Goal: Check status: Check status

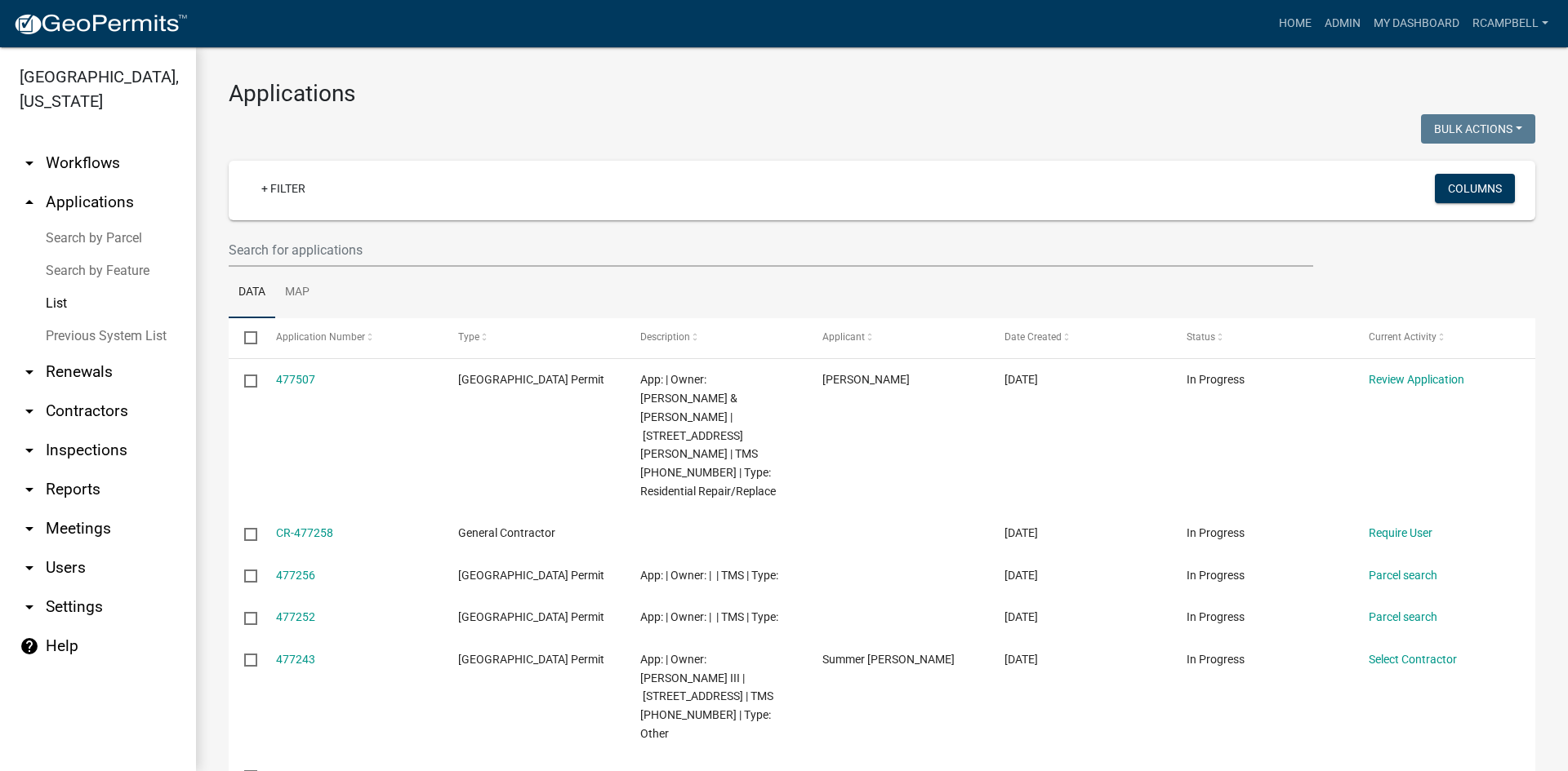
select select "3: 100"
drag, startPoint x: 271, startPoint y: 256, endPoint x: 281, endPoint y: 254, distance: 10.2
click at [279, 253] on input "text" at bounding box center [771, 250] width 1085 height 33
paste input "26201"
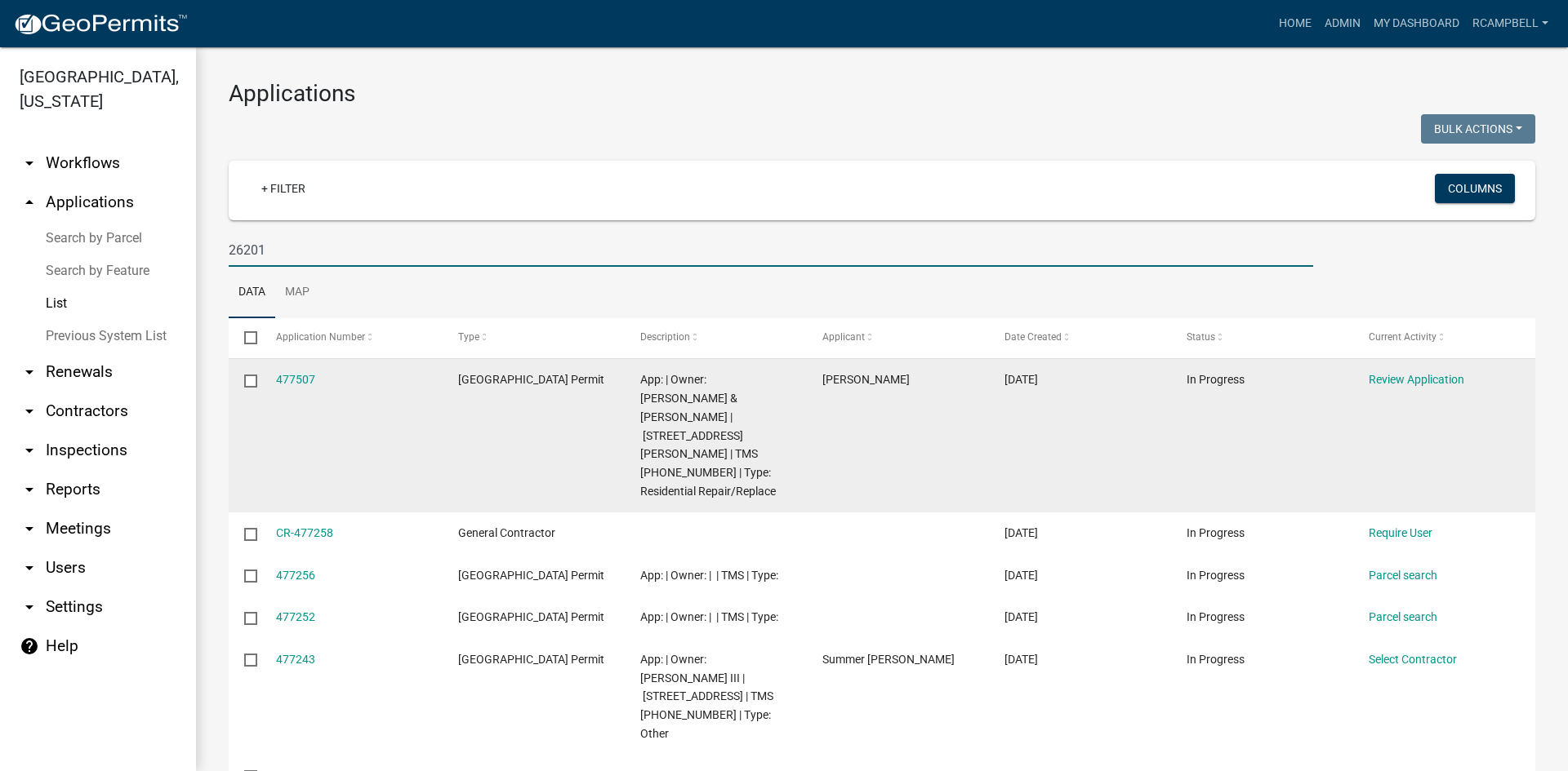
type input "26201"
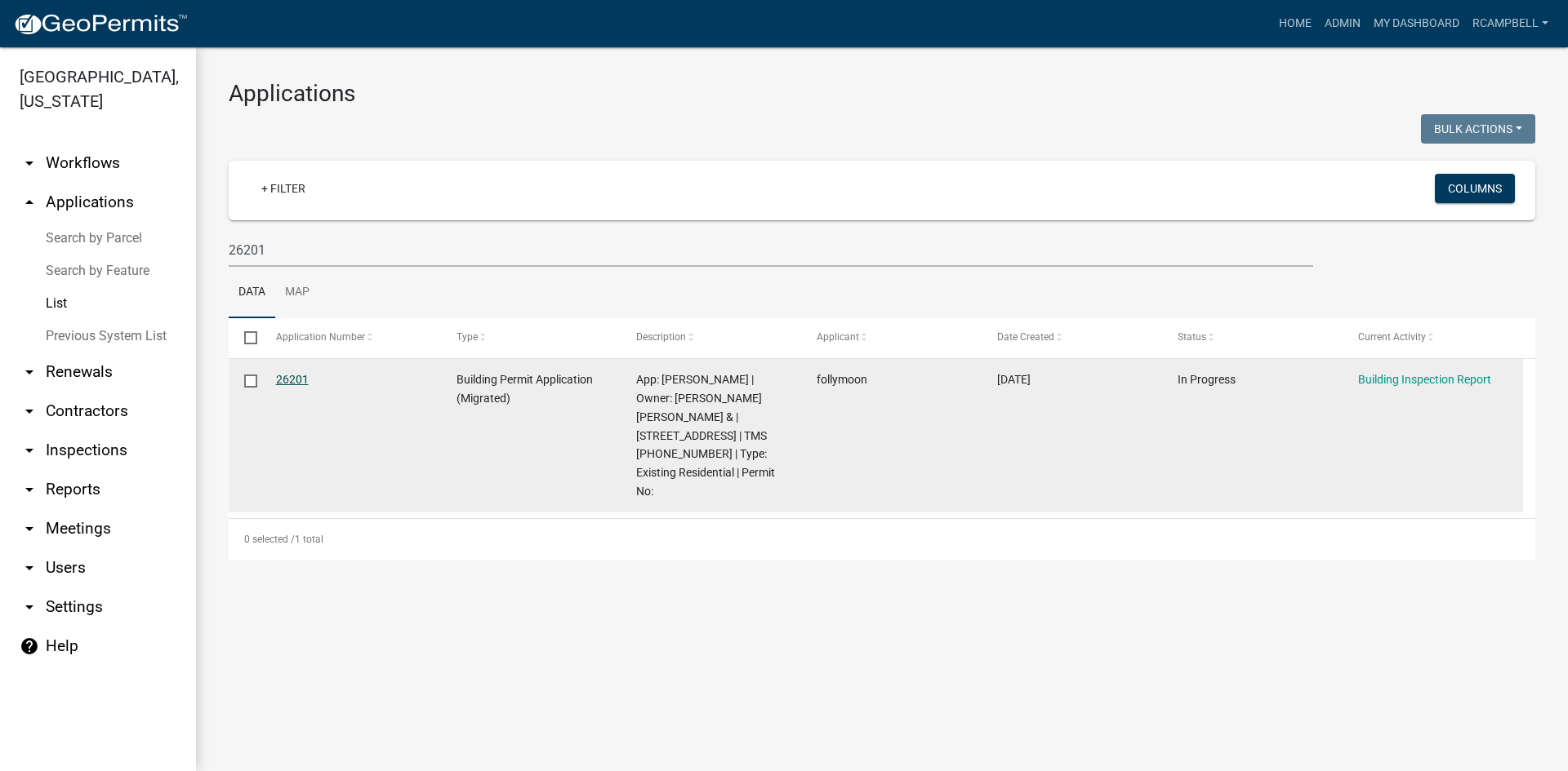
click at [298, 379] on link "26201" at bounding box center [291, 379] width 33 height 13
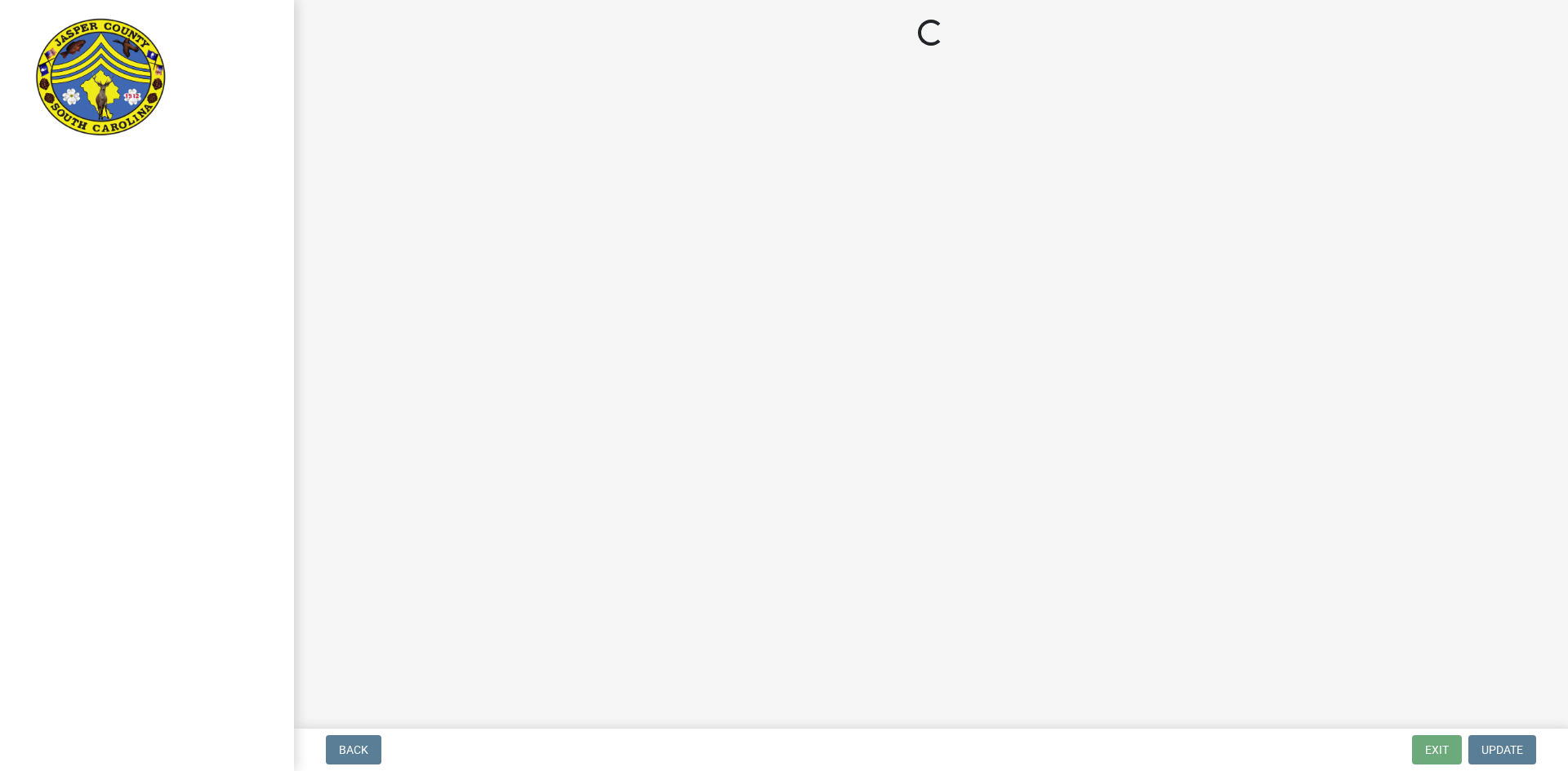
select select "2c3bfd19-0891-4896-98f1-77ad721b0e3e"
select select "253dba0b-667f-4932-9f9f-1c255bdc8a66"
select select "28eb71de-78e3-4f73-9581-6b8a434d0e6c"
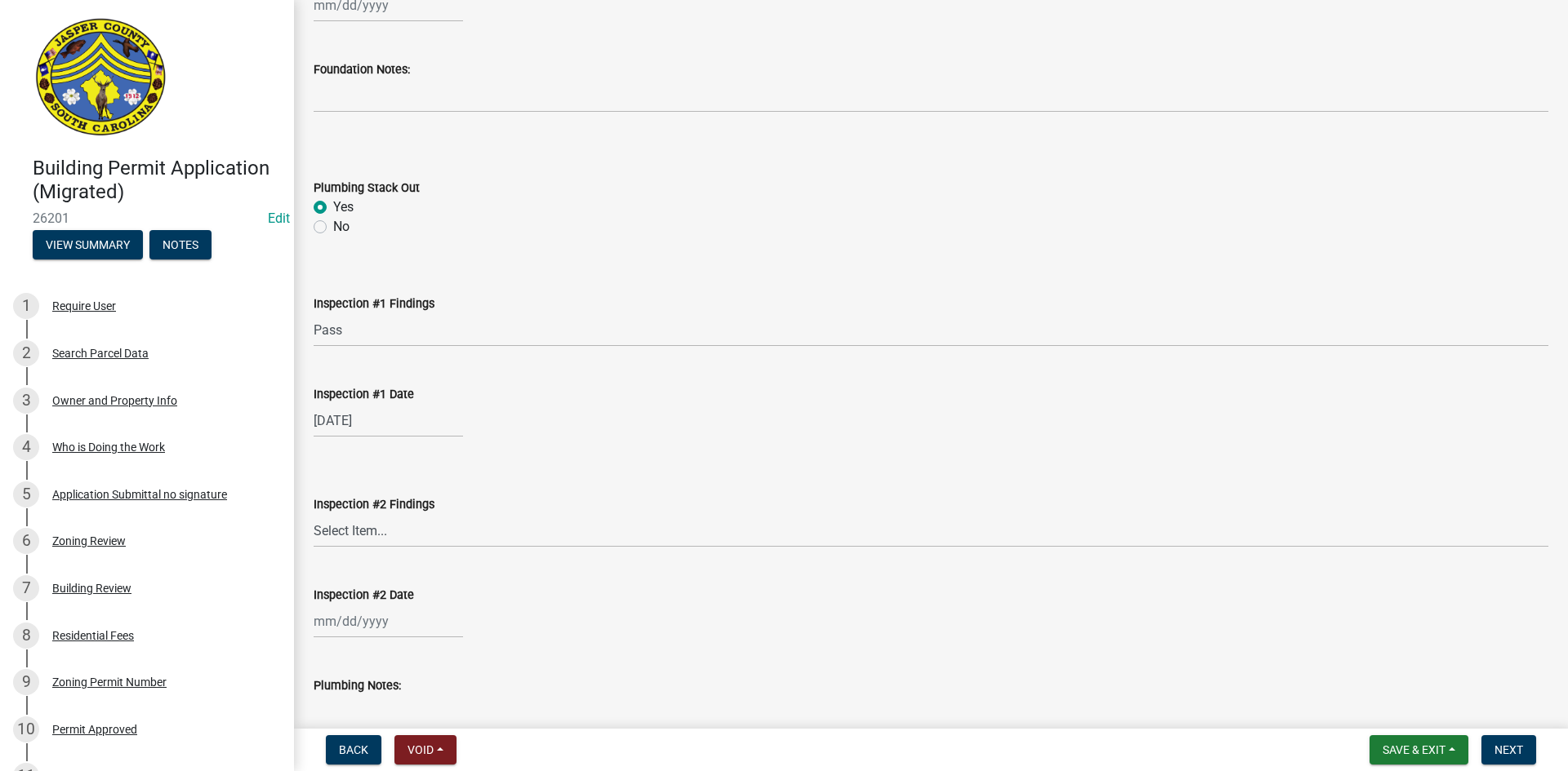
scroll to position [1388, 0]
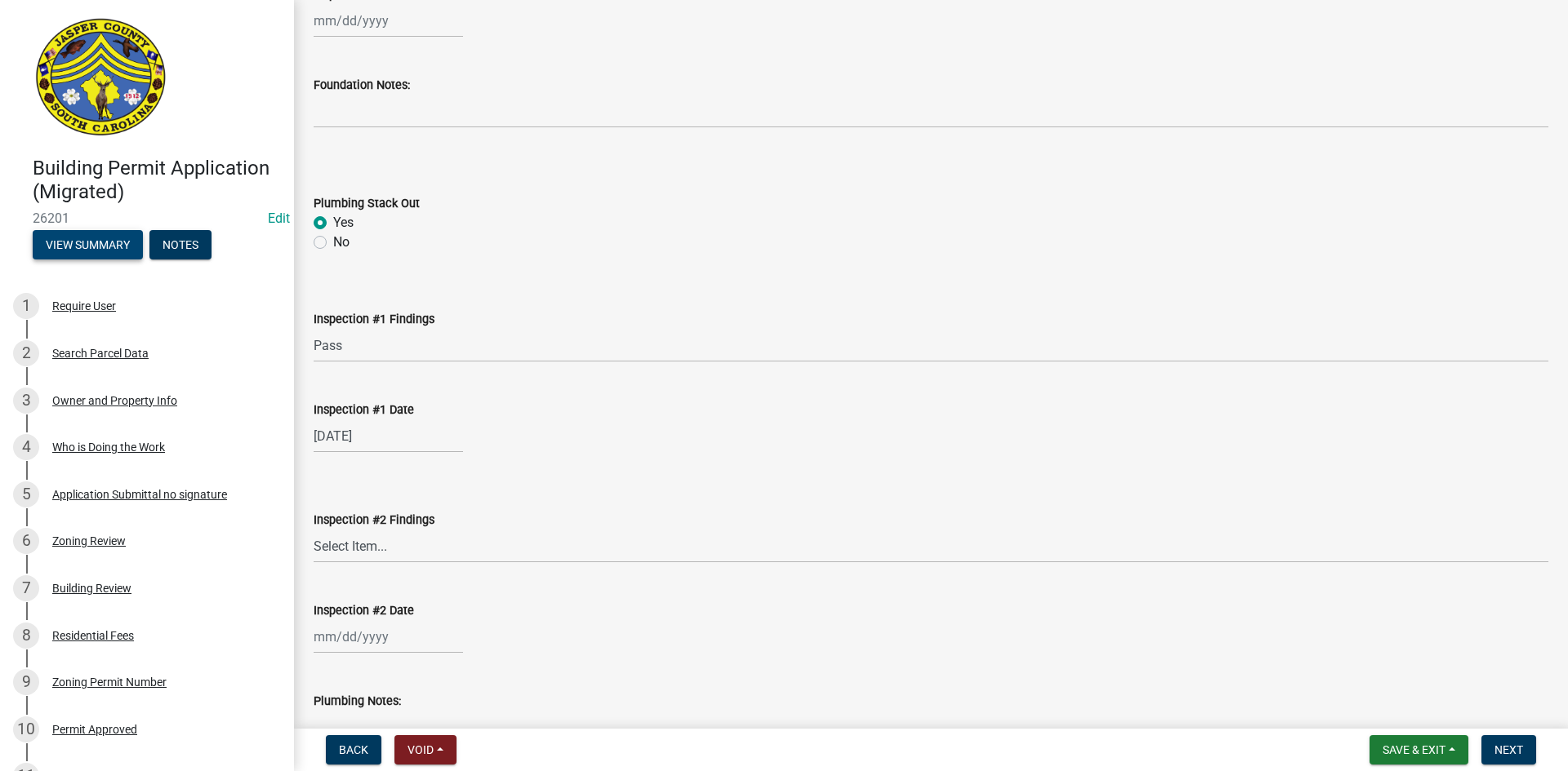
click at [71, 250] on button "View Summary" at bounding box center [87, 245] width 110 height 29
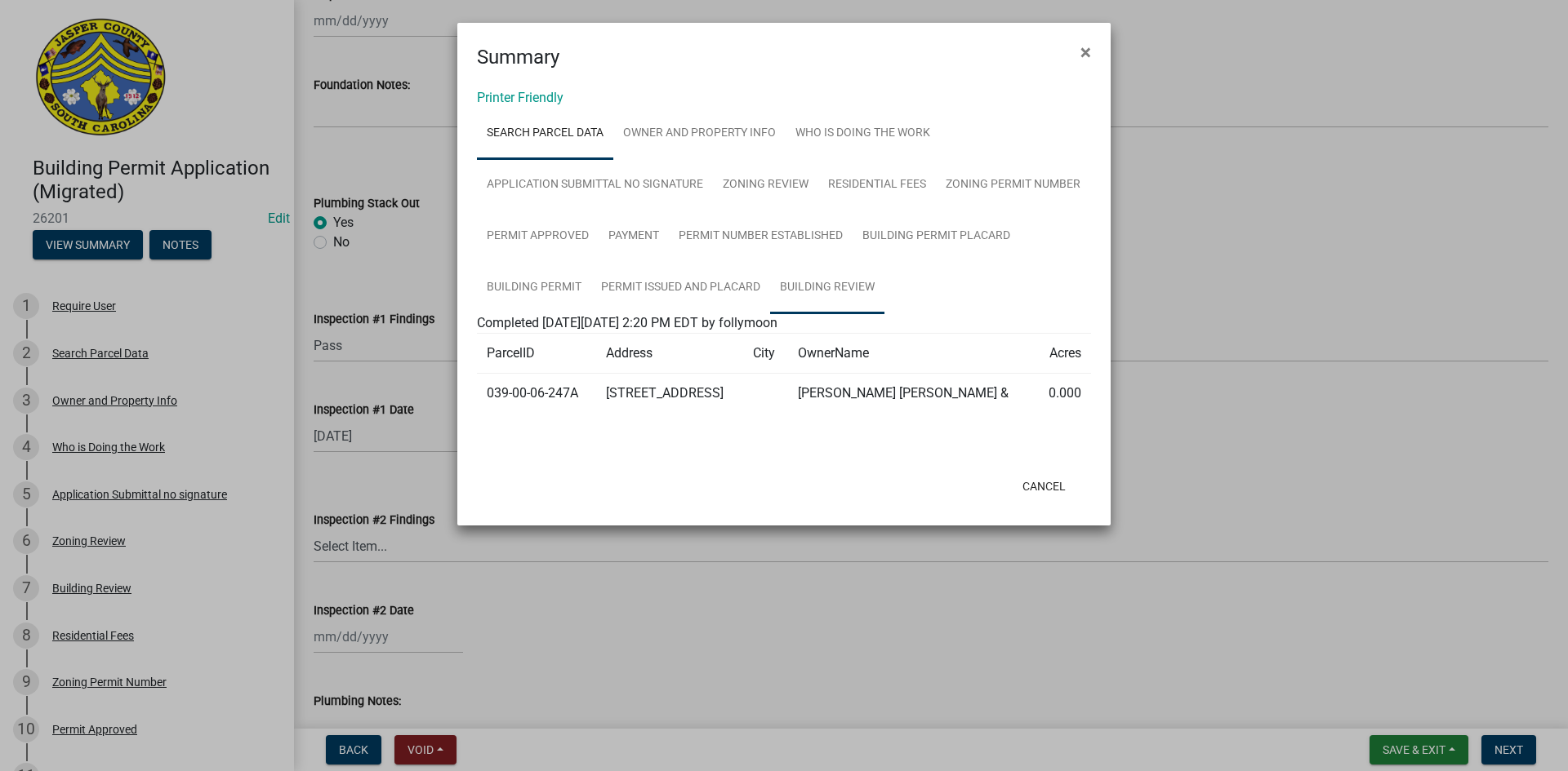
click at [848, 284] on link "Building Review" at bounding box center [828, 288] width 114 height 52
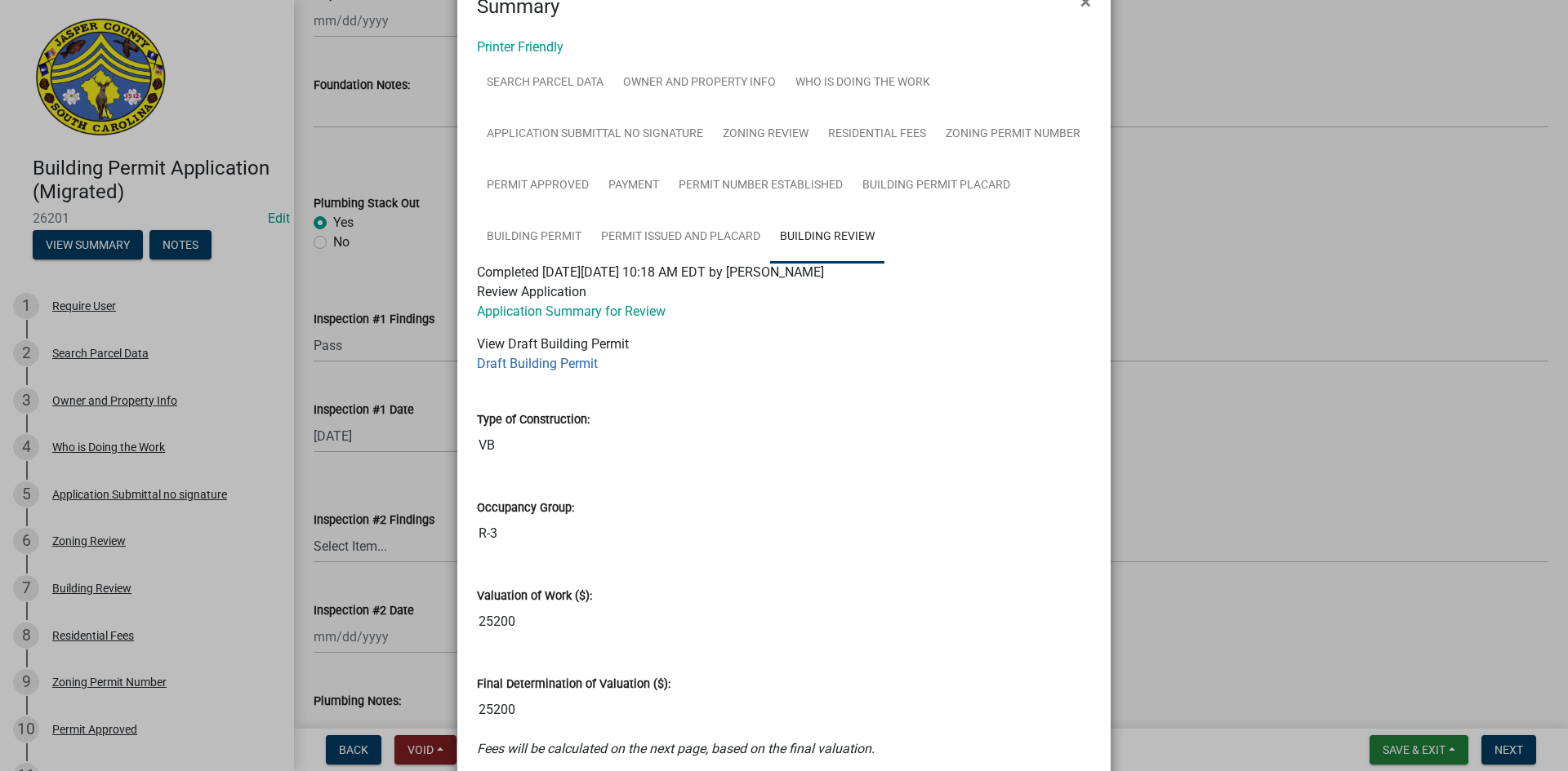
scroll to position [0, 0]
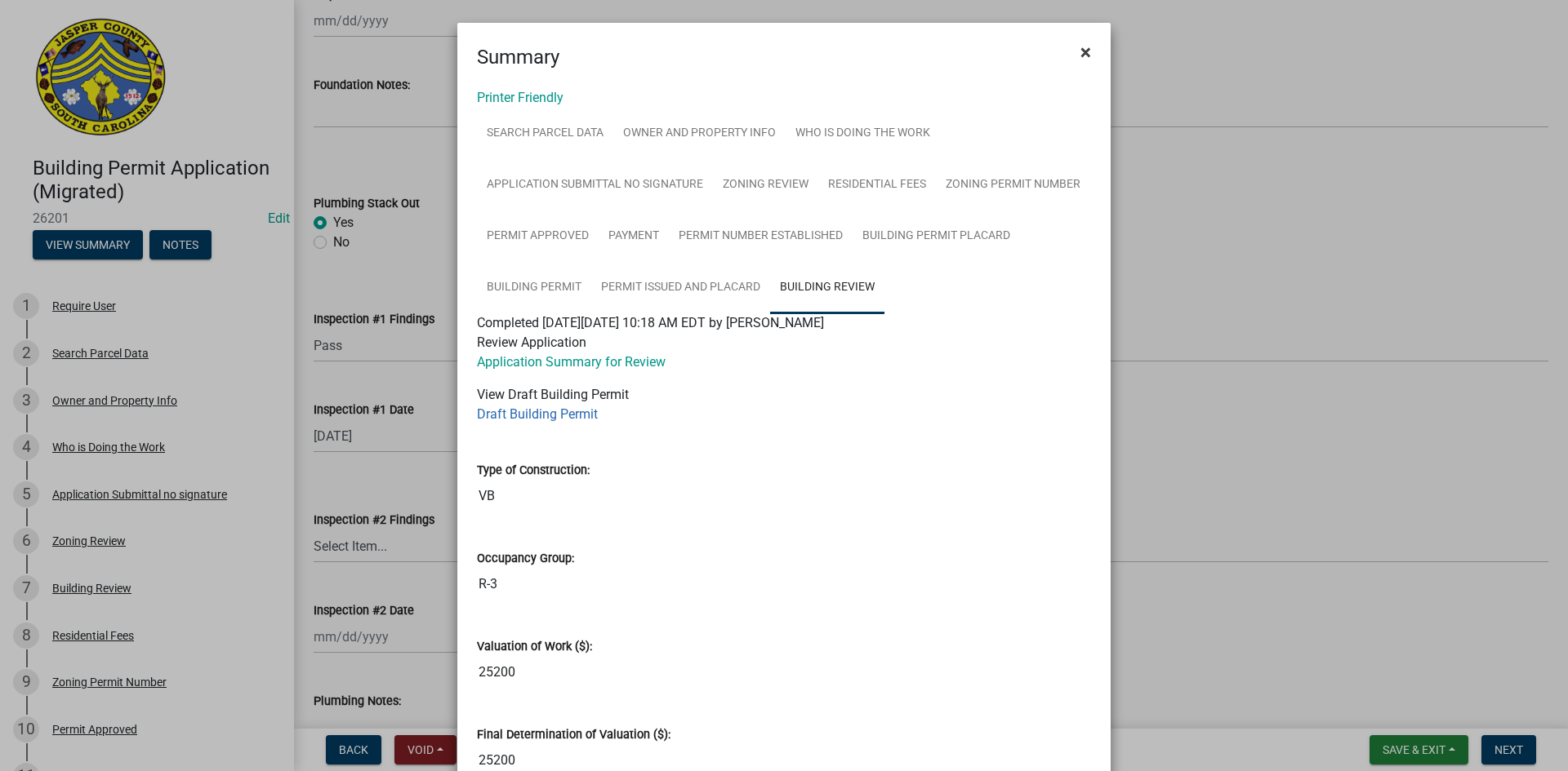
drag, startPoint x: 1080, startPoint y: 51, endPoint x: 1072, endPoint y: 53, distance: 8.2
click at [1080, 51] on span "×" at bounding box center [1086, 52] width 11 height 23
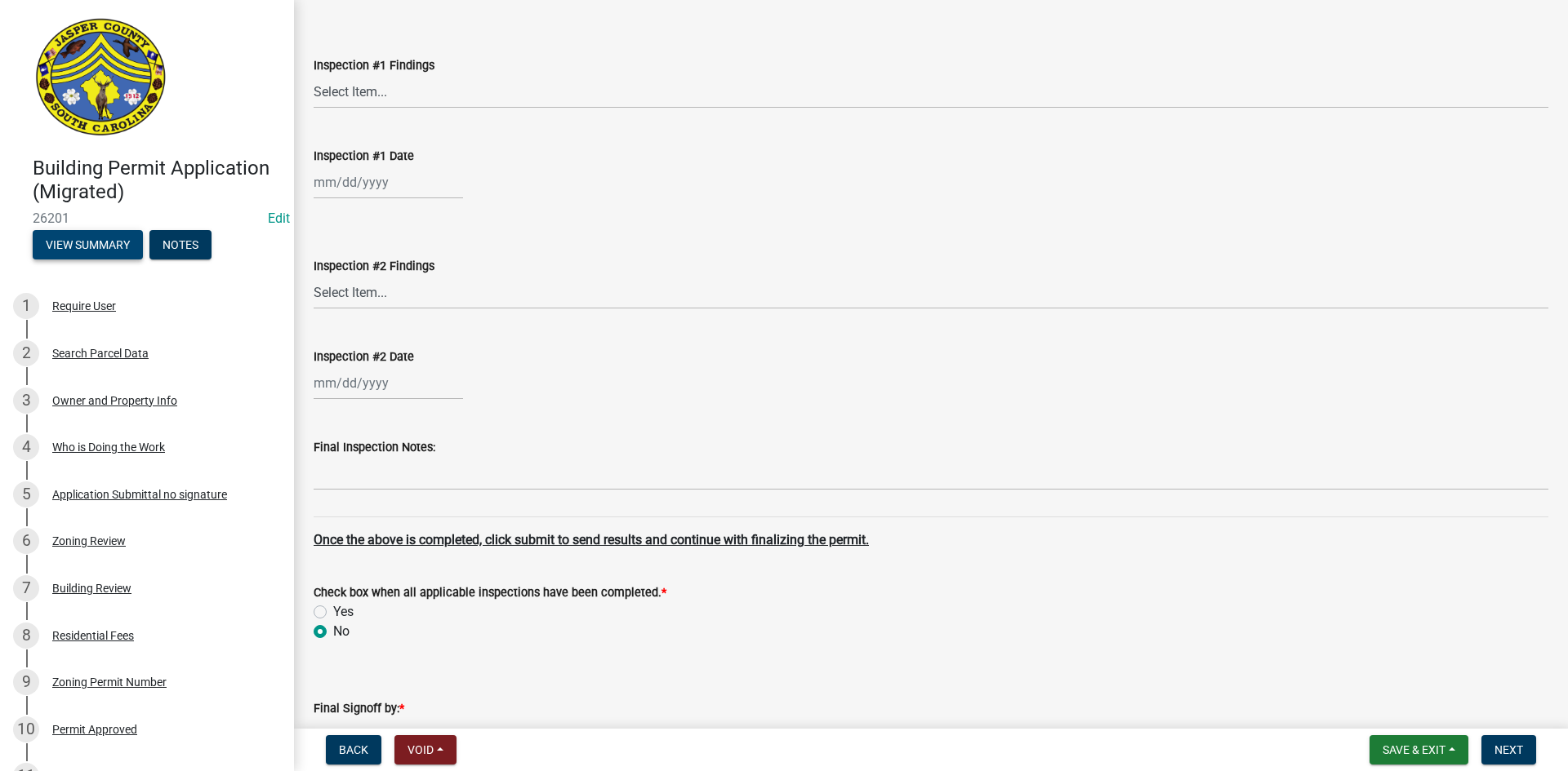
scroll to position [6286, 0]
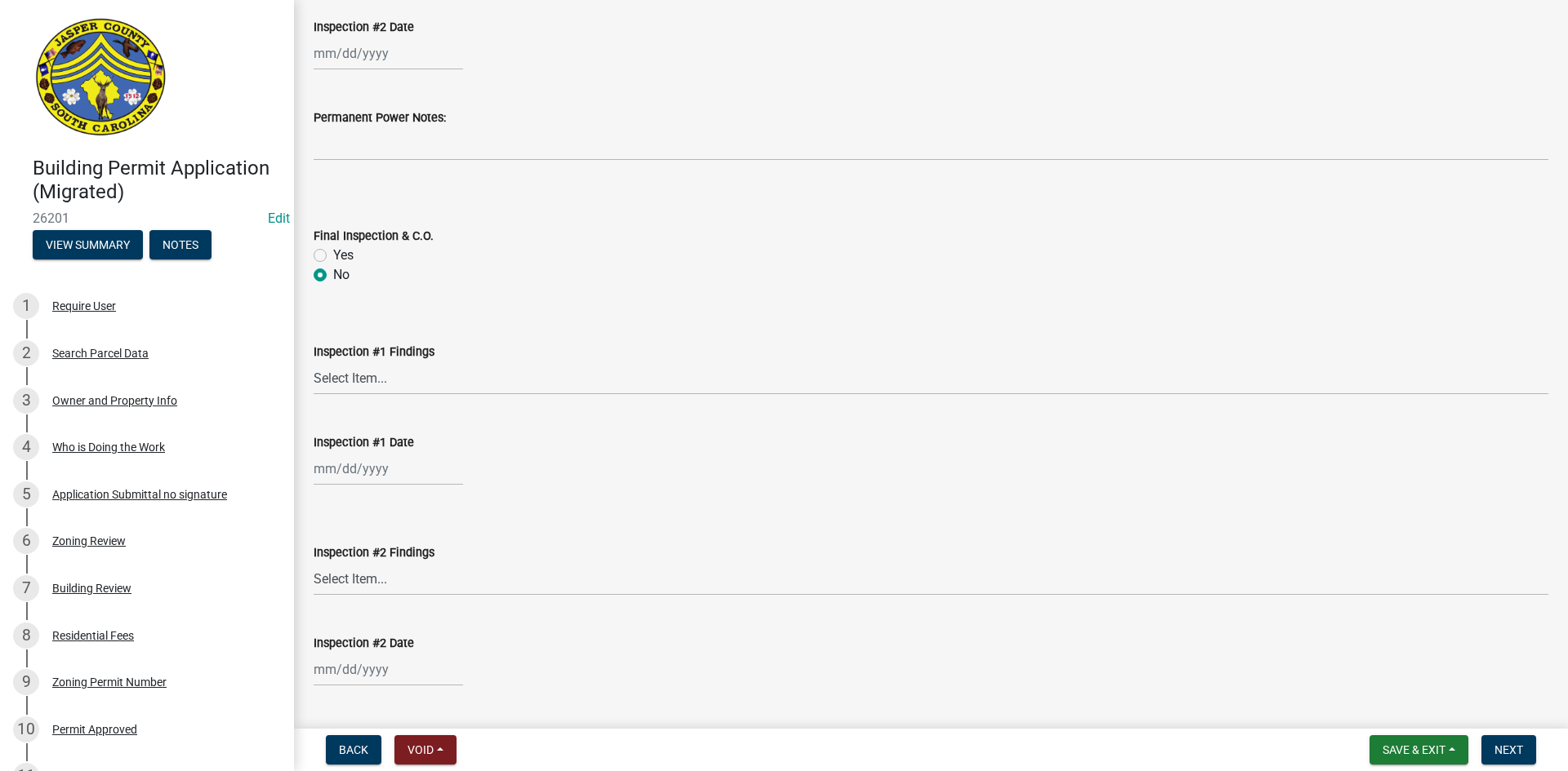
drag, startPoint x: 527, startPoint y: 452, endPoint x: 564, endPoint y: 467, distance: 39.9
click at [562, 466] on div "Inspection #1 Date" at bounding box center [931, 448] width 1234 height 76
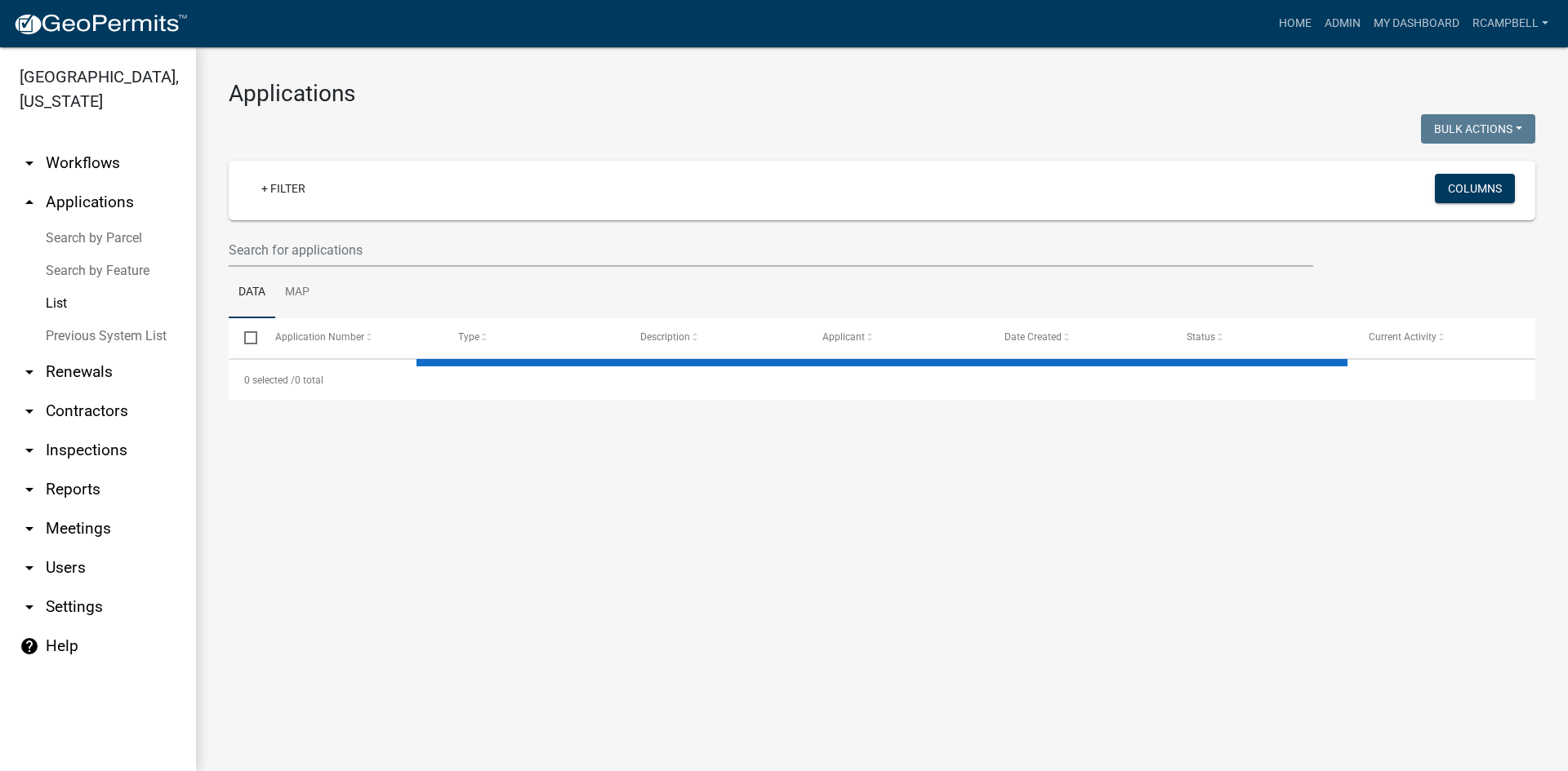
select select "3: 100"
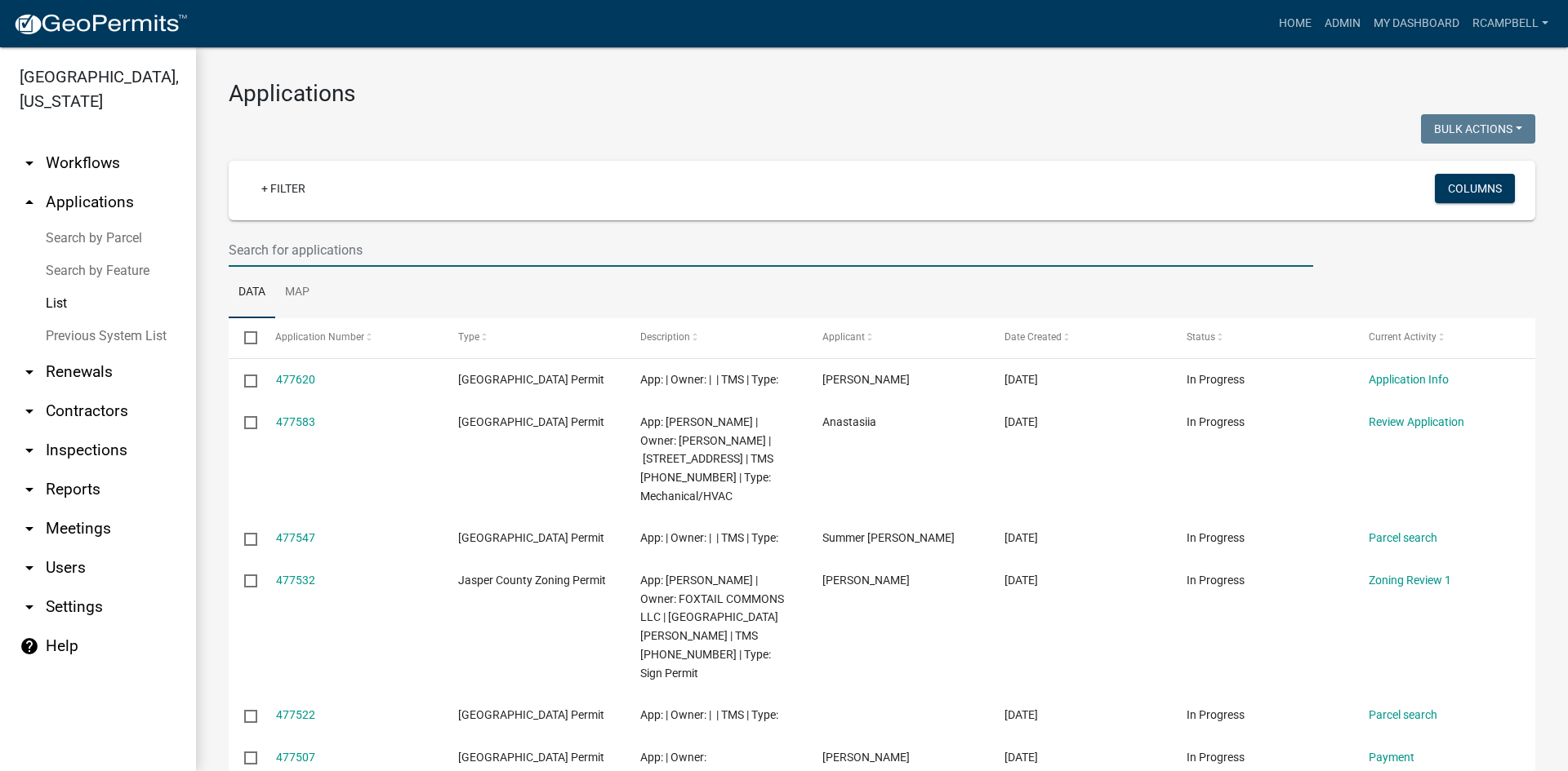
click at [242, 246] on input "text" at bounding box center [771, 250] width 1085 height 33
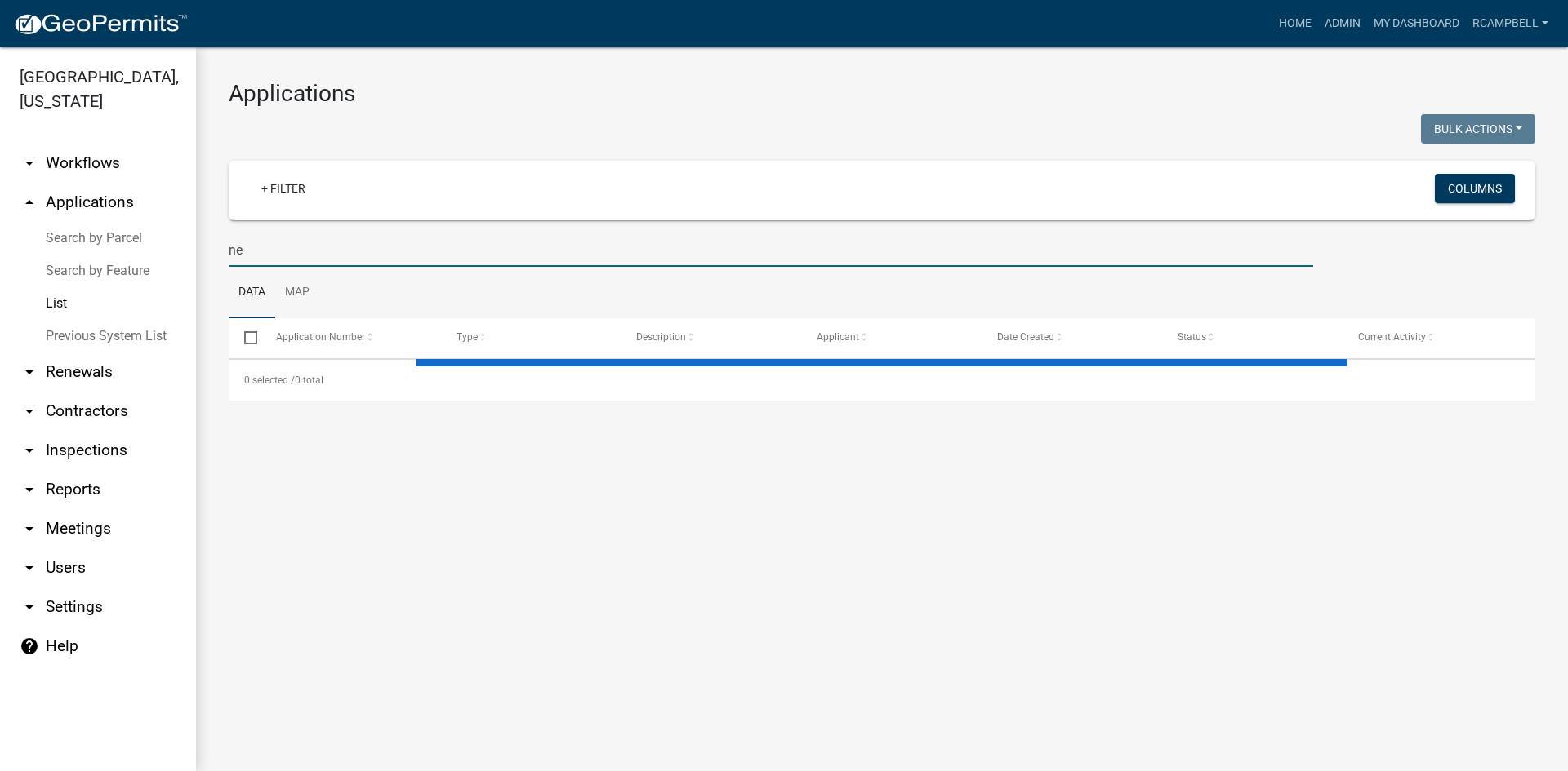
type input "n"
select select "3: 100"
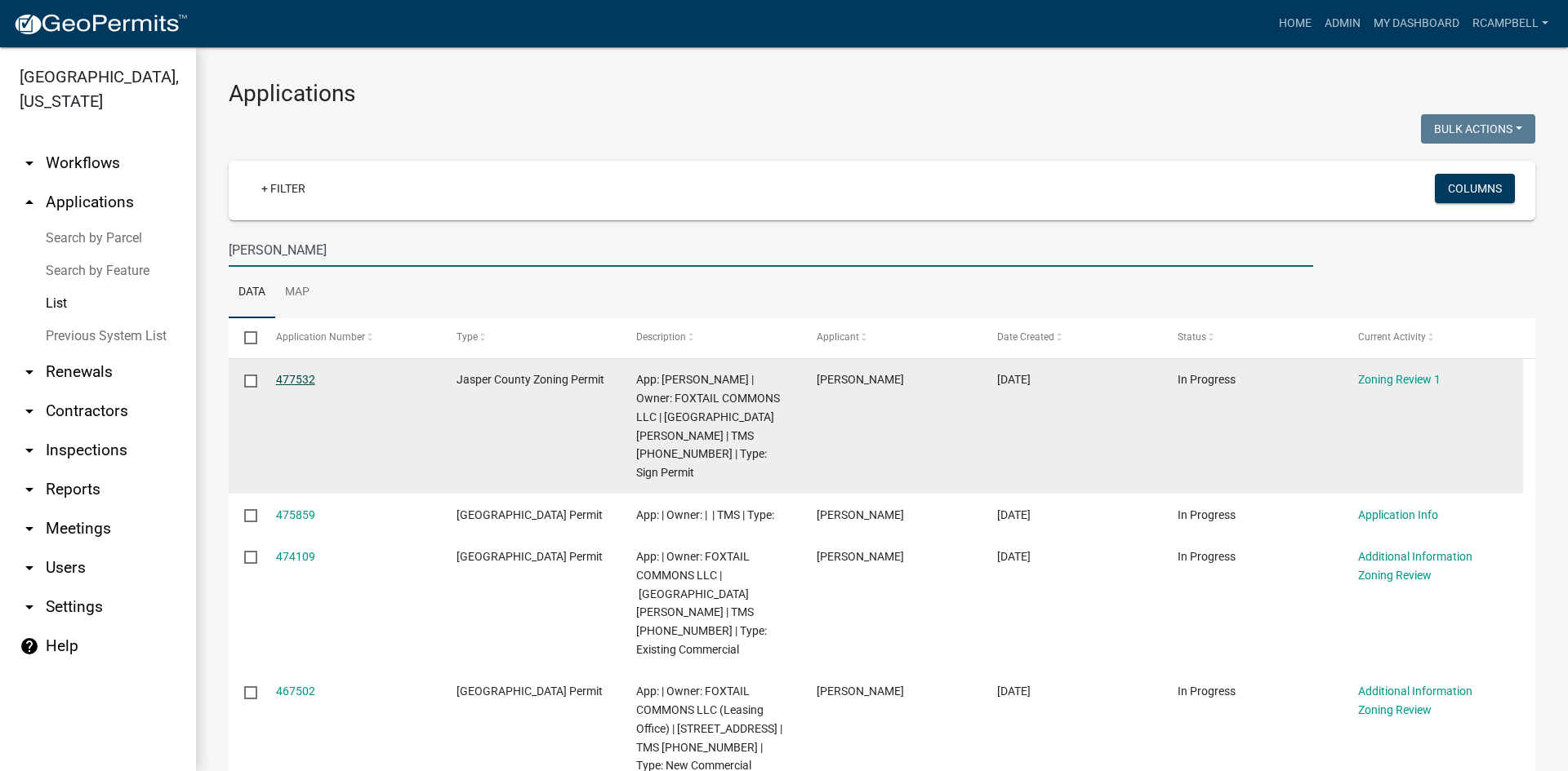
type input "[PERSON_NAME]"
click at [297, 385] on link "477532" at bounding box center [295, 379] width 40 height 13
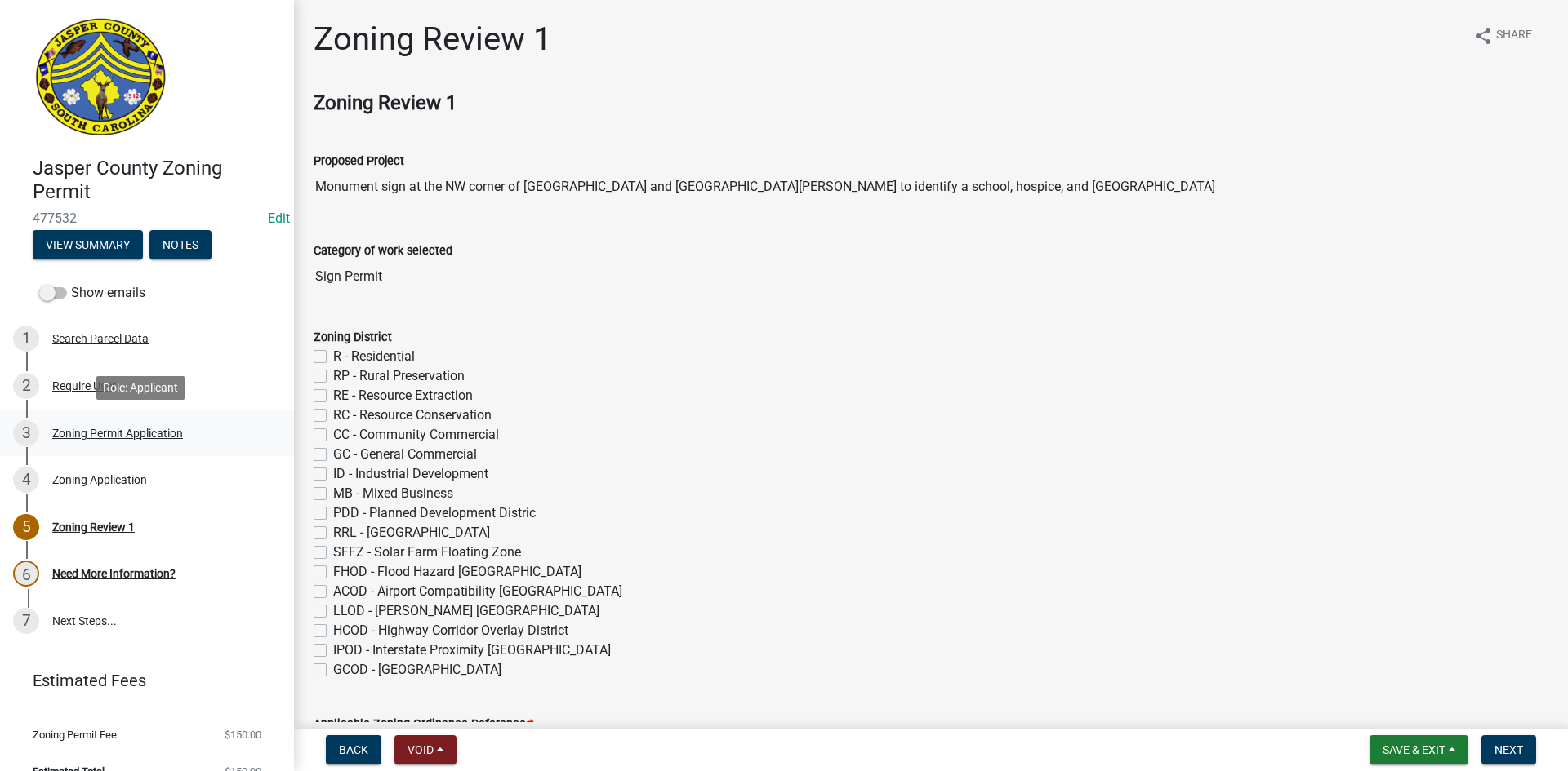
click at [97, 434] on div "Zoning Permit Application" at bounding box center [117, 433] width 130 height 11
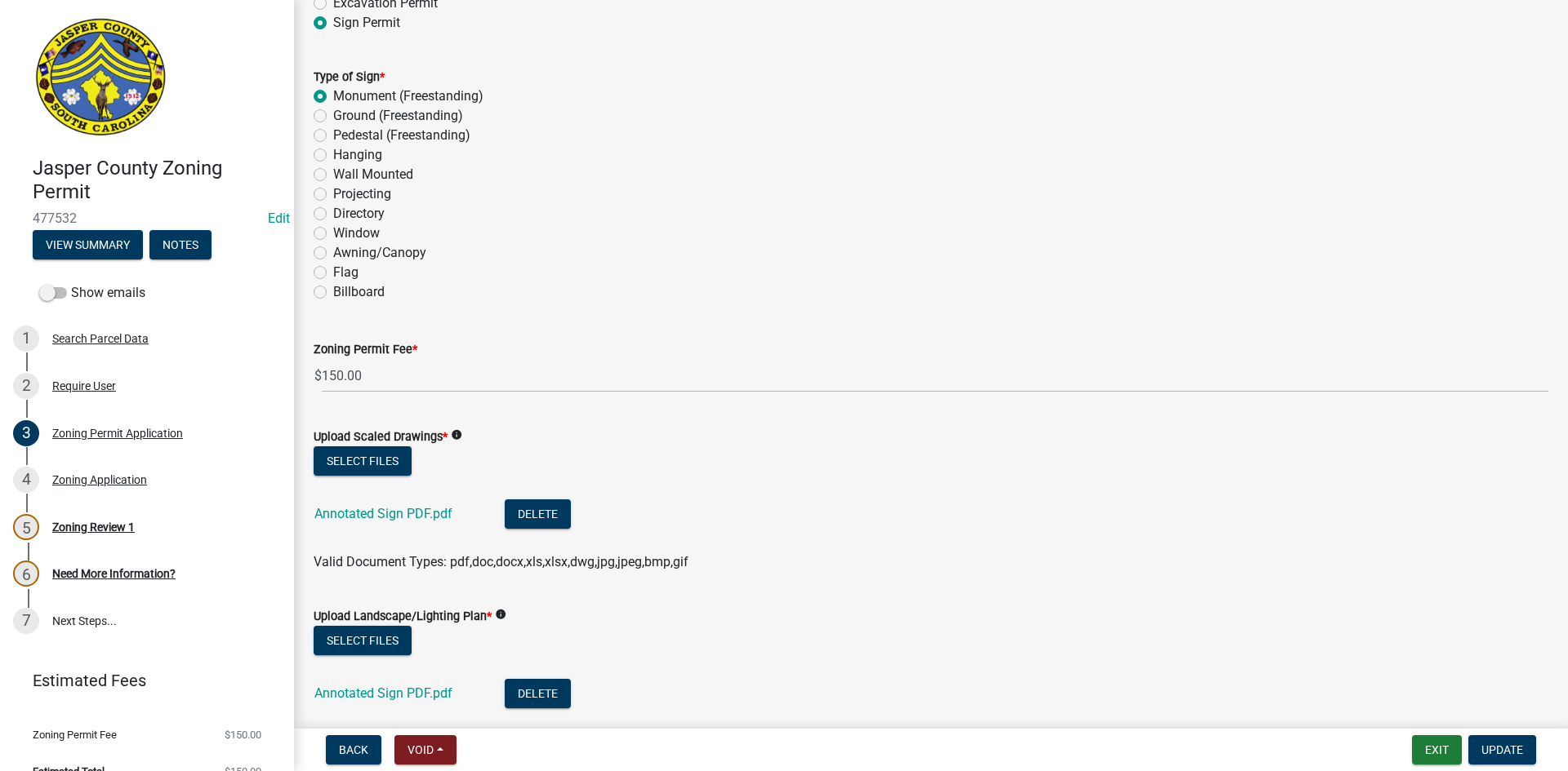
scroll to position [2612, 0]
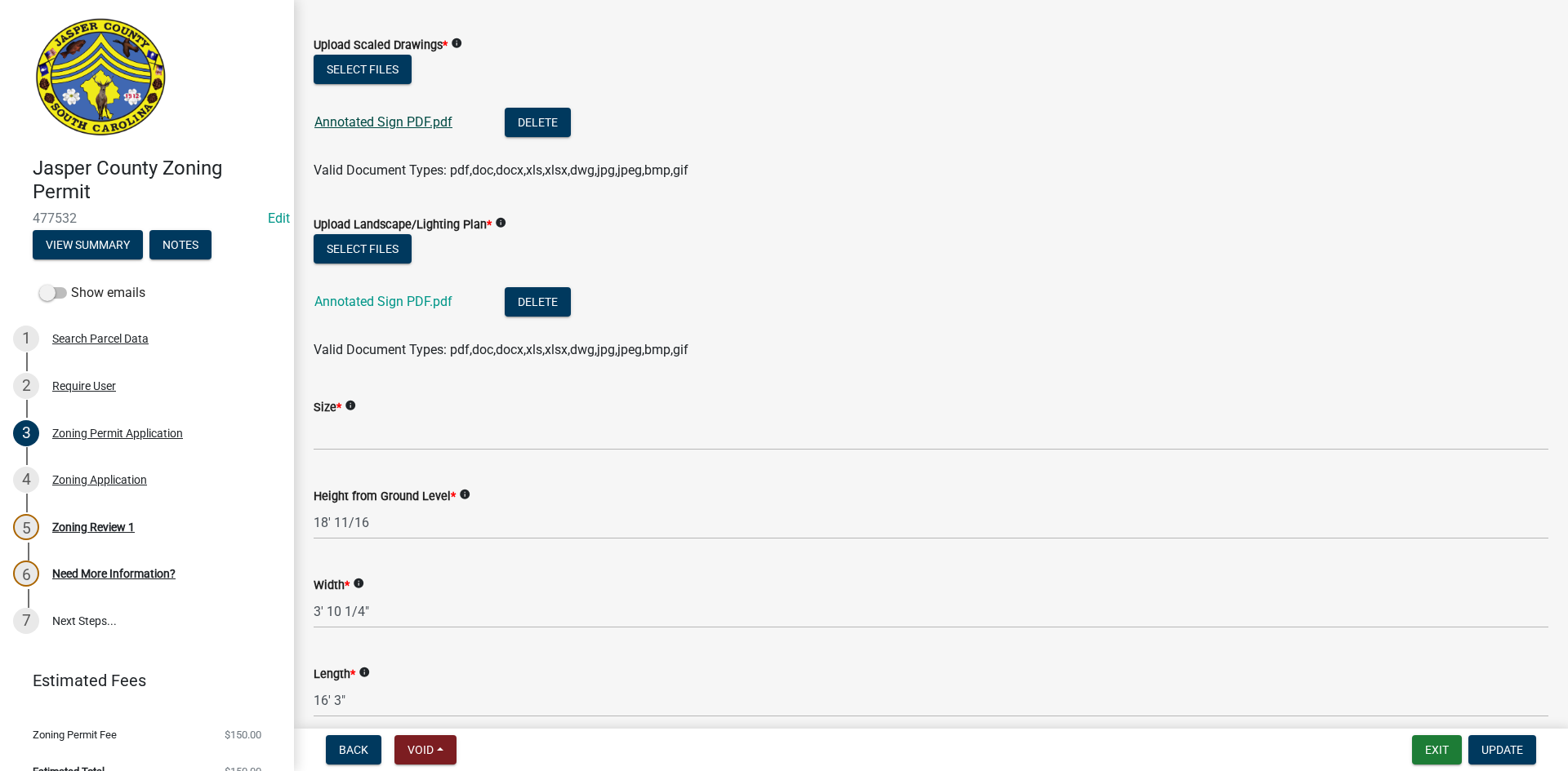
click at [354, 118] on link "Annotated Sign PDF.pdf" at bounding box center [383, 122] width 138 height 16
